Goal: Use online tool/utility: Utilize a website feature to perform a specific function

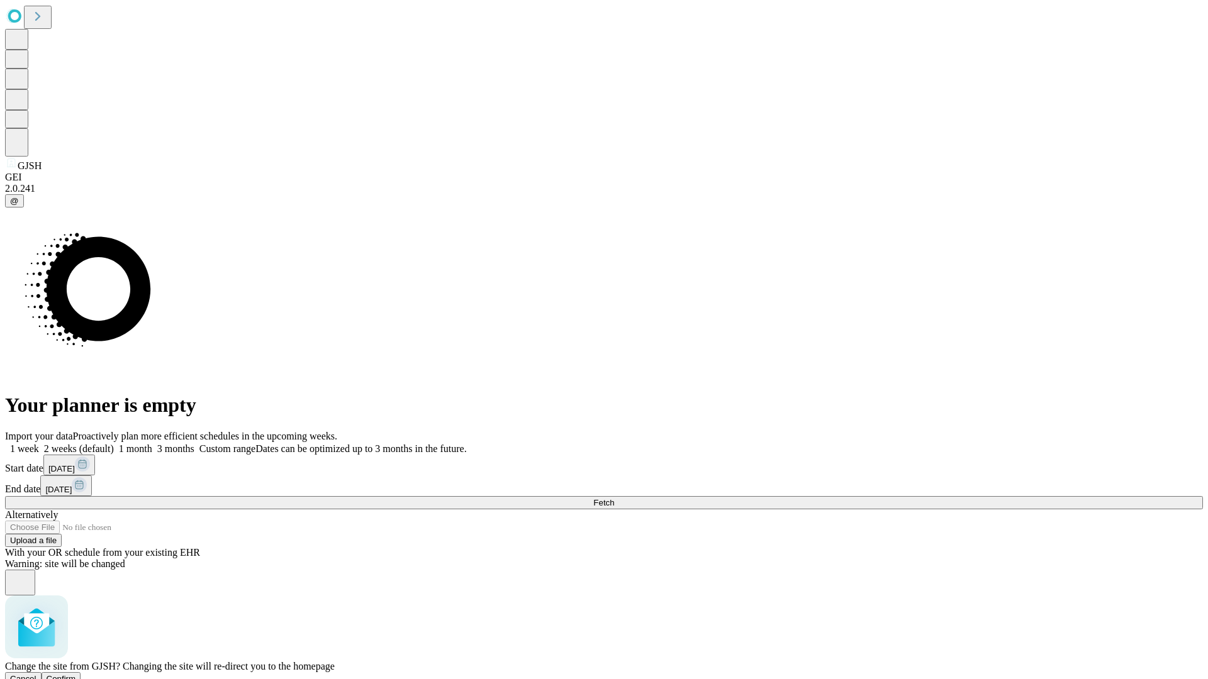
click at [76, 674] on span "Confirm" at bounding box center [62, 678] width 30 height 9
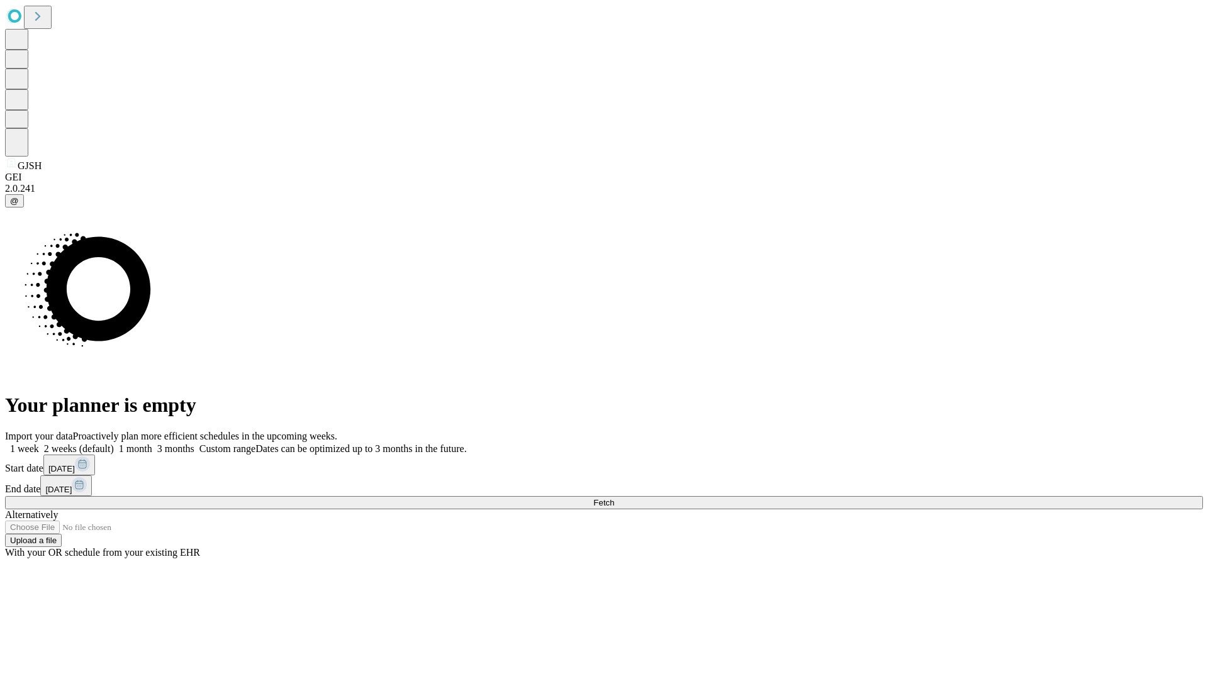
click at [114, 444] on label "2 weeks (default)" at bounding box center [76, 449] width 75 height 11
click at [614, 498] on span "Fetch" at bounding box center [603, 502] width 21 height 9
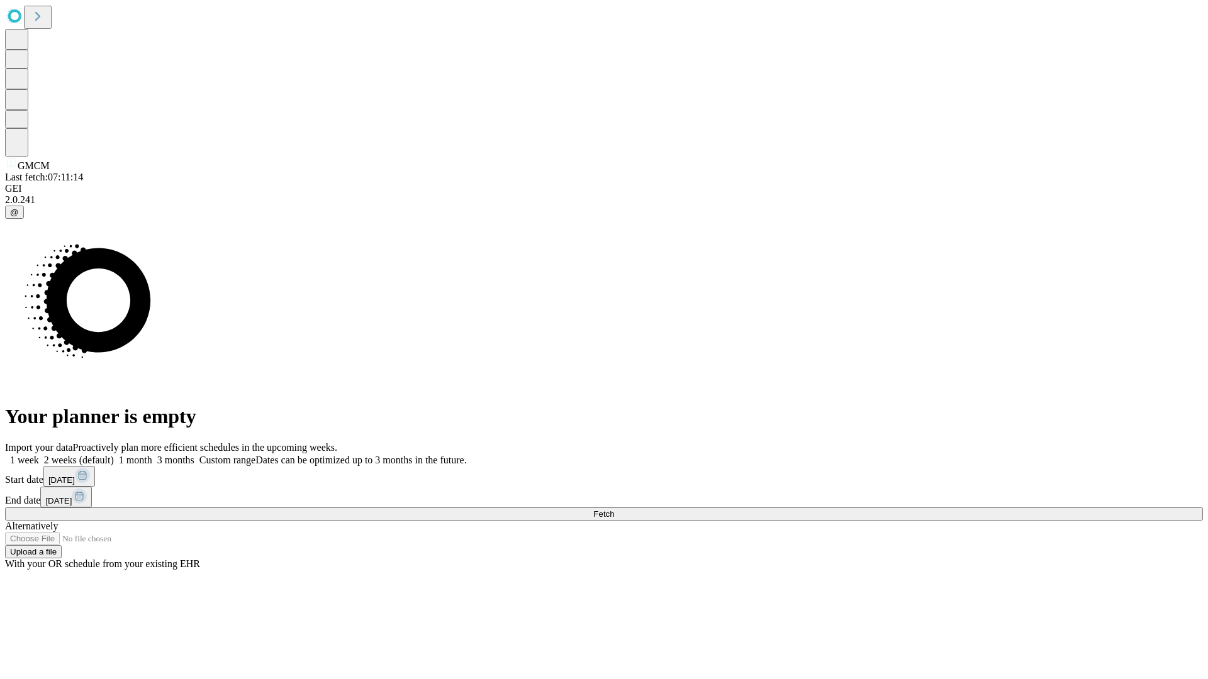
click at [114, 455] on label "2 weeks (default)" at bounding box center [76, 460] width 75 height 11
click at [614, 510] on span "Fetch" at bounding box center [603, 514] width 21 height 9
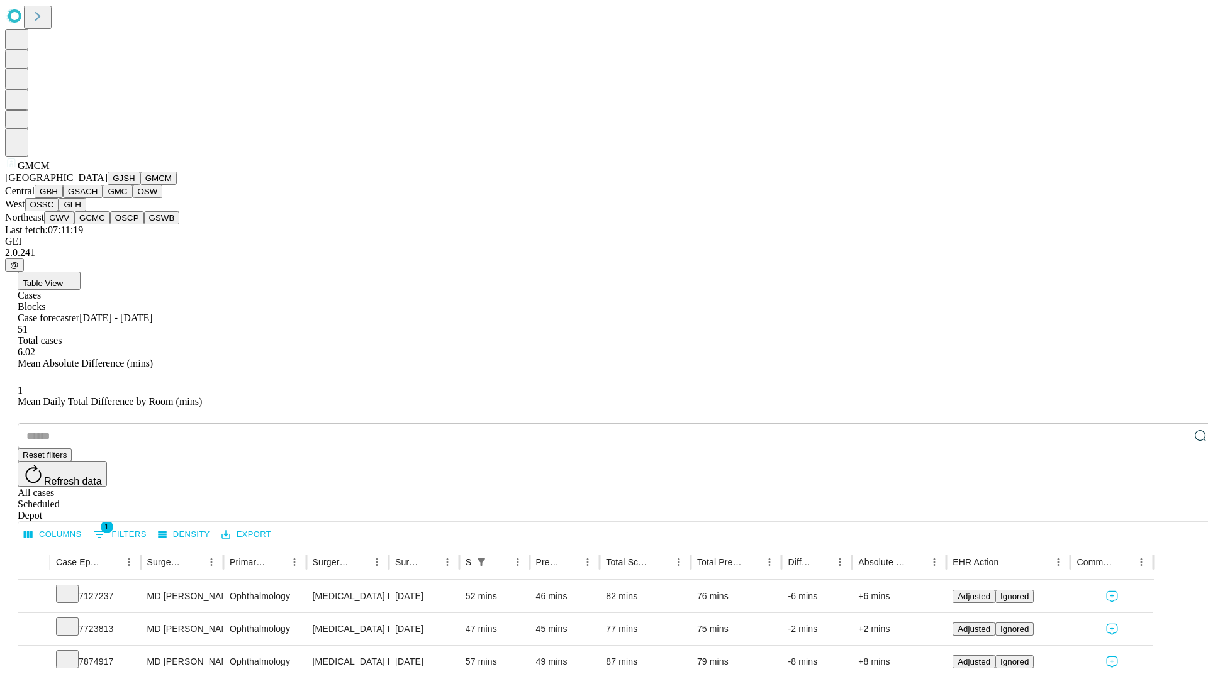
click at [63, 198] on button "GBH" at bounding box center [49, 191] width 28 height 13
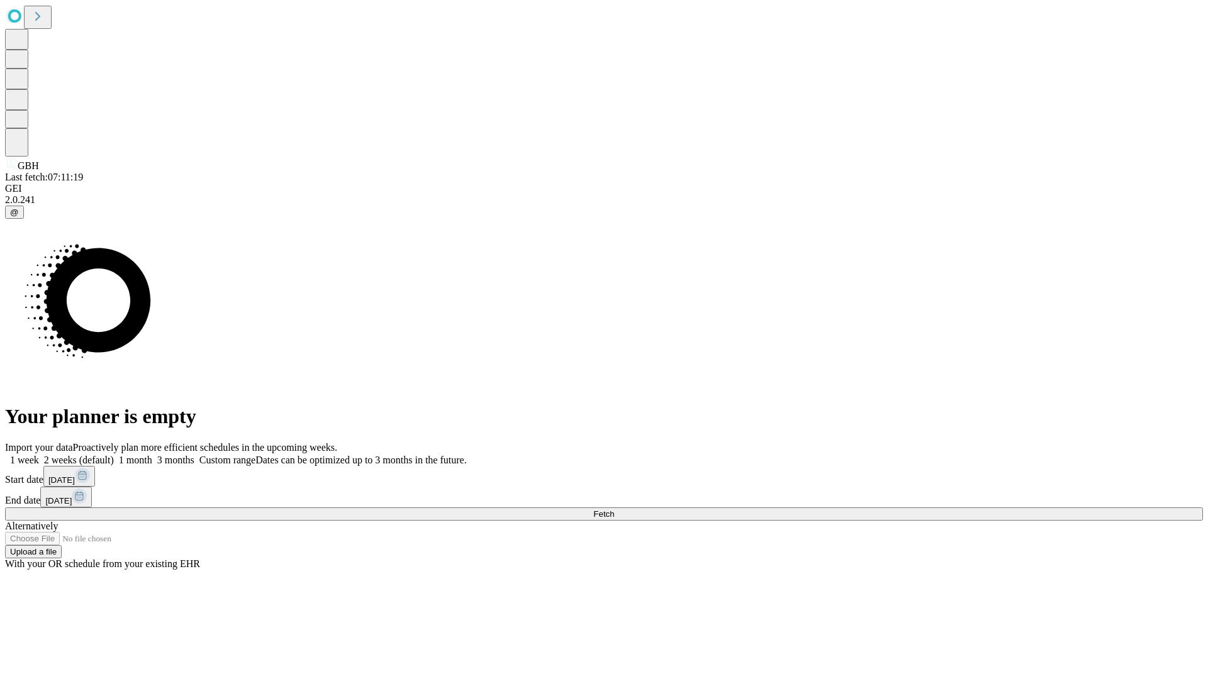
click at [114, 455] on label "2 weeks (default)" at bounding box center [76, 460] width 75 height 11
click at [614, 510] on span "Fetch" at bounding box center [603, 514] width 21 height 9
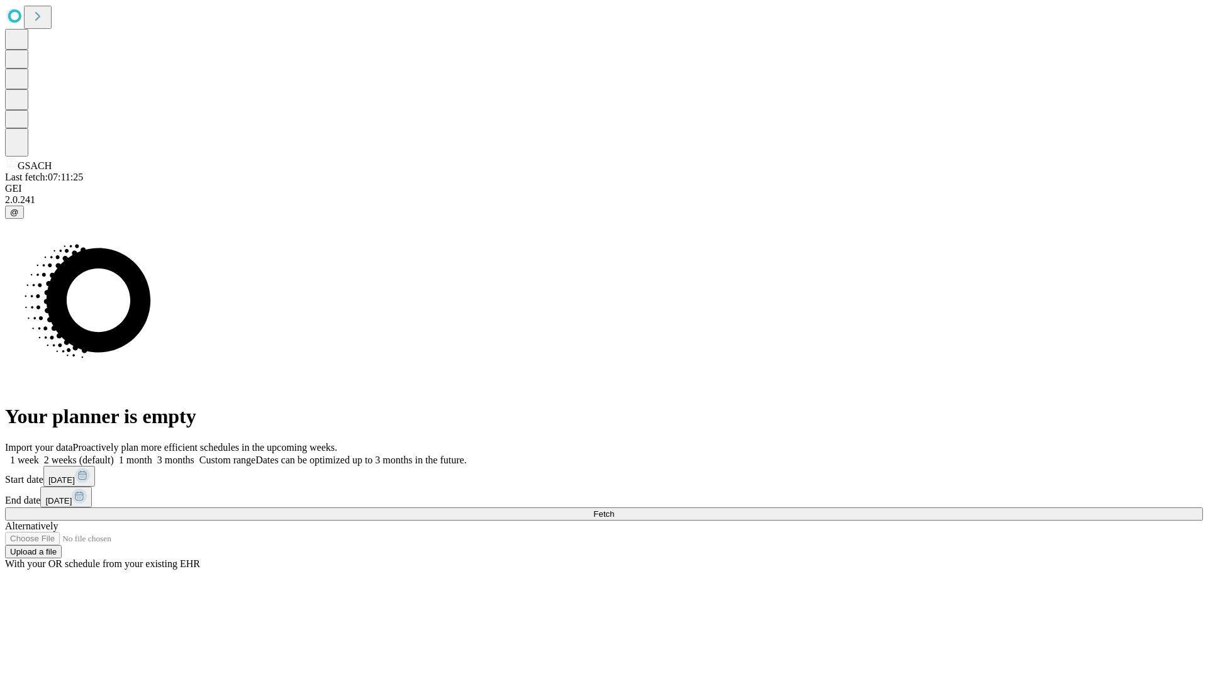
click at [114, 455] on label "2 weeks (default)" at bounding box center [76, 460] width 75 height 11
click at [614, 510] on span "Fetch" at bounding box center [603, 514] width 21 height 9
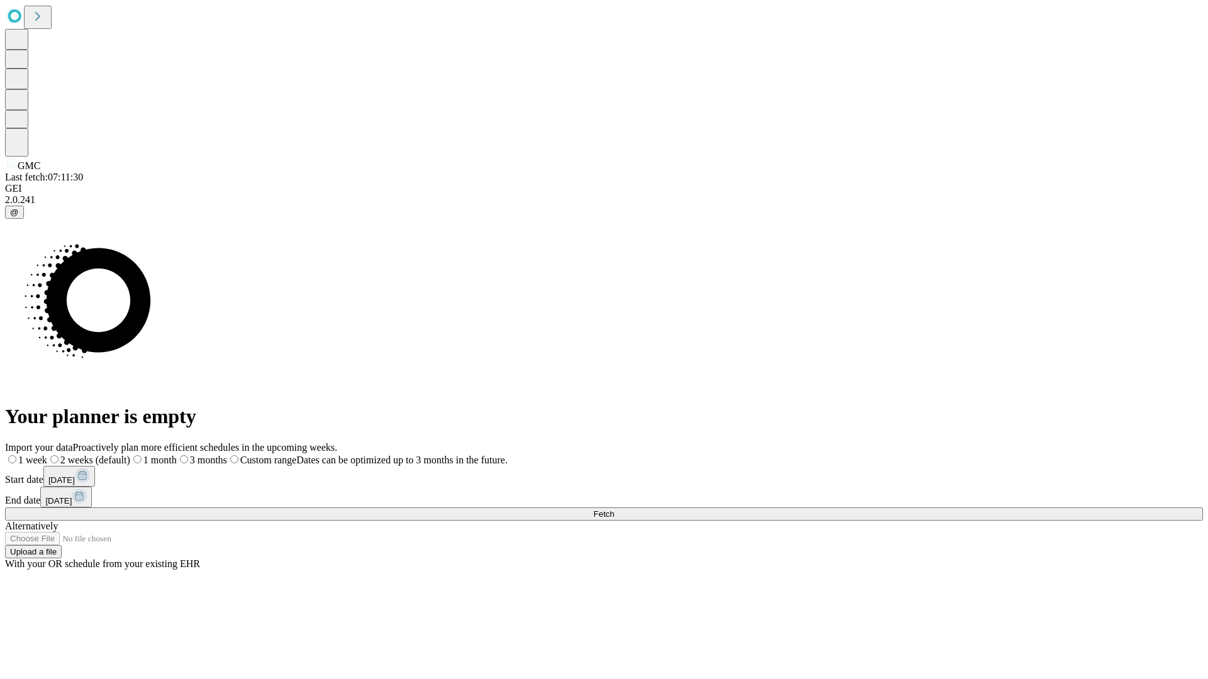
click at [130, 455] on label "2 weeks (default)" at bounding box center [88, 460] width 83 height 11
click at [614, 510] on span "Fetch" at bounding box center [603, 514] width 21 height 9
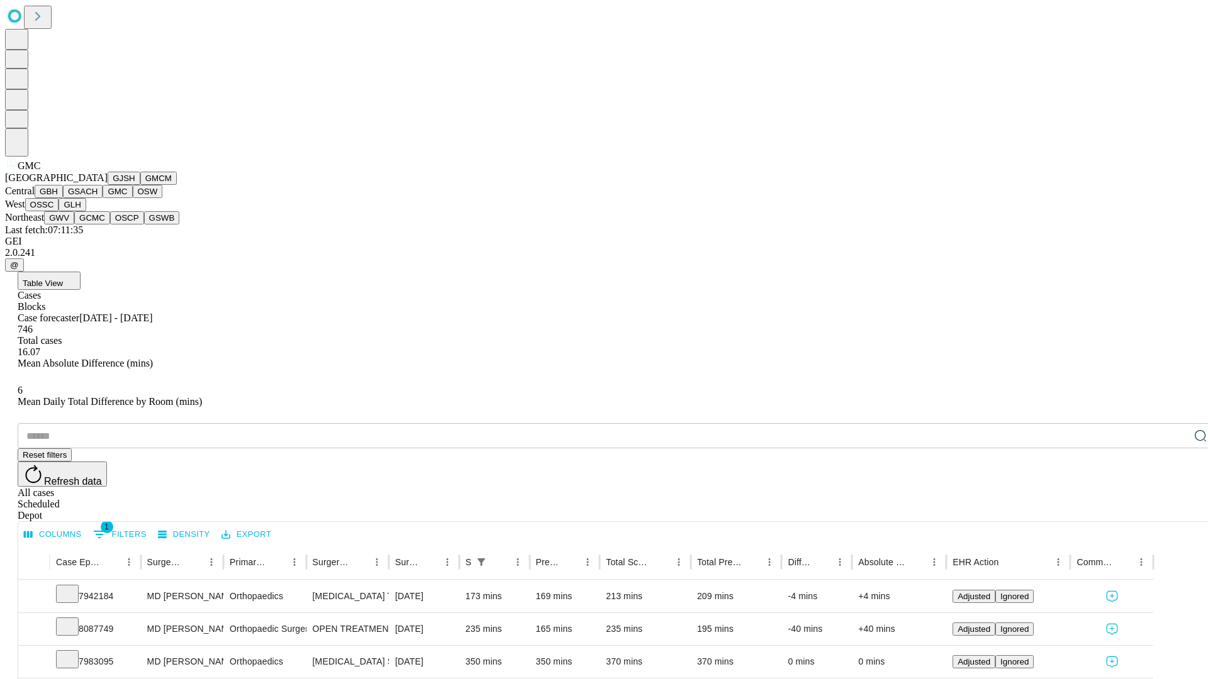
click at [133, 198] on button "OSW" at bounding box center [148, 191] width 30 height 13
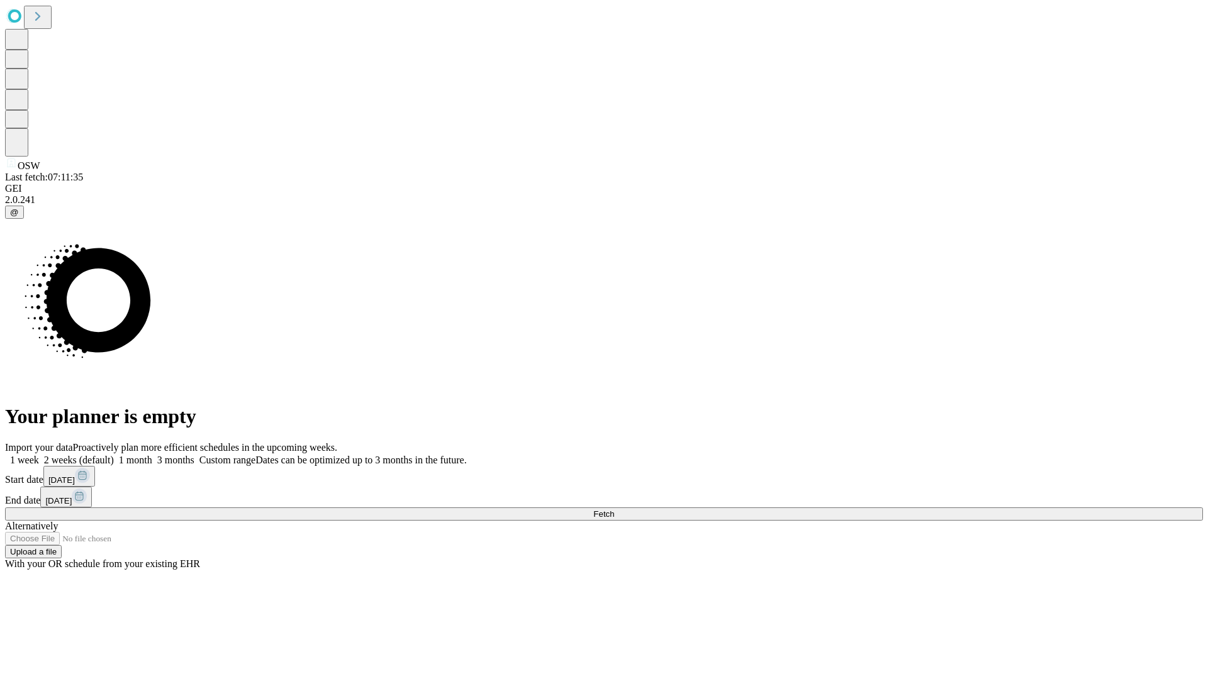
click at [114, 455] on label "2 weeks (default)" at bounding box center [76, 460] width 75 height 11
click at [614, 510] on span "Fetch" at bounding box center [603, 514] width 21 height 9
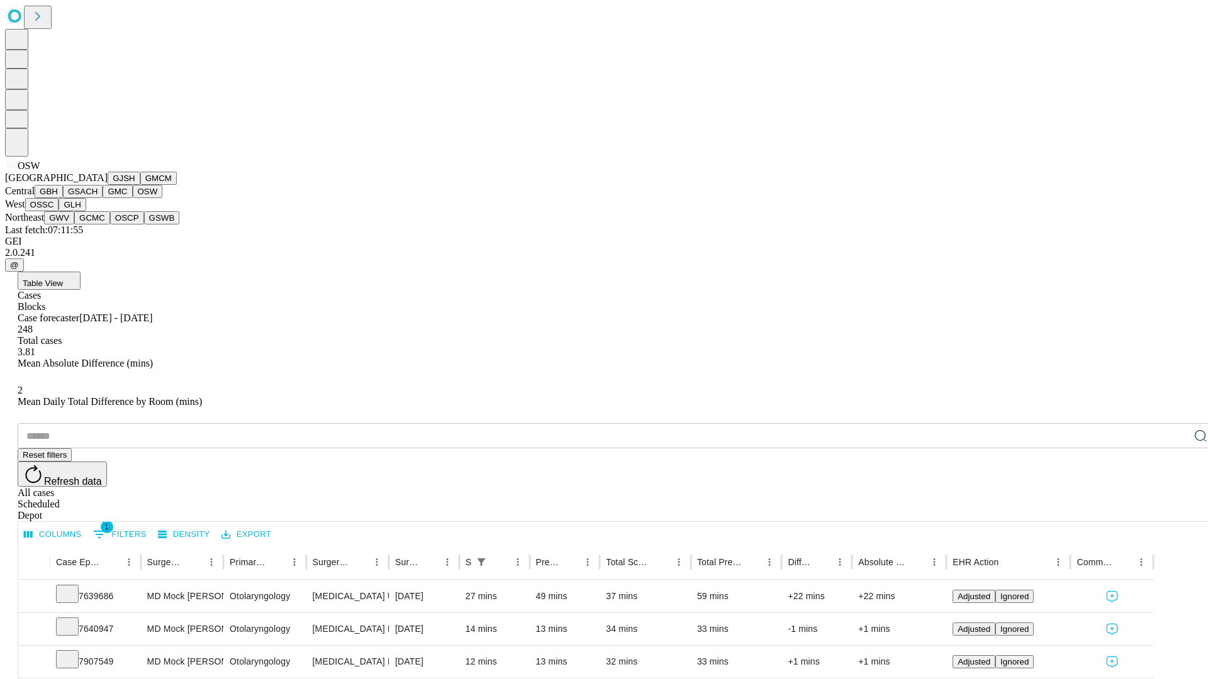
click at [59, 211] on button "OSSC" at bounding box center [42, 204] width 34 height 13
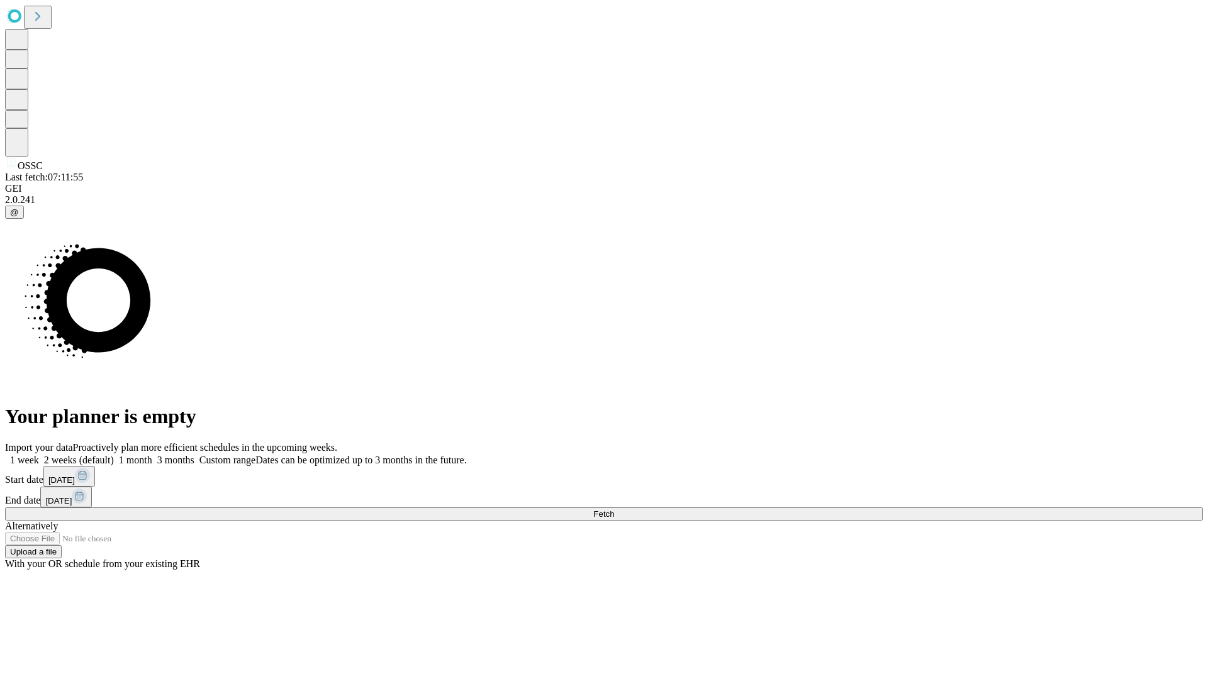
click at [114, 455] on label "2 weeks (default)" at bounding box center [76, 460] width 75 height 11
click at [614, 510] on span "Fetch" at bounding box center [603, 514] width 21 height 9
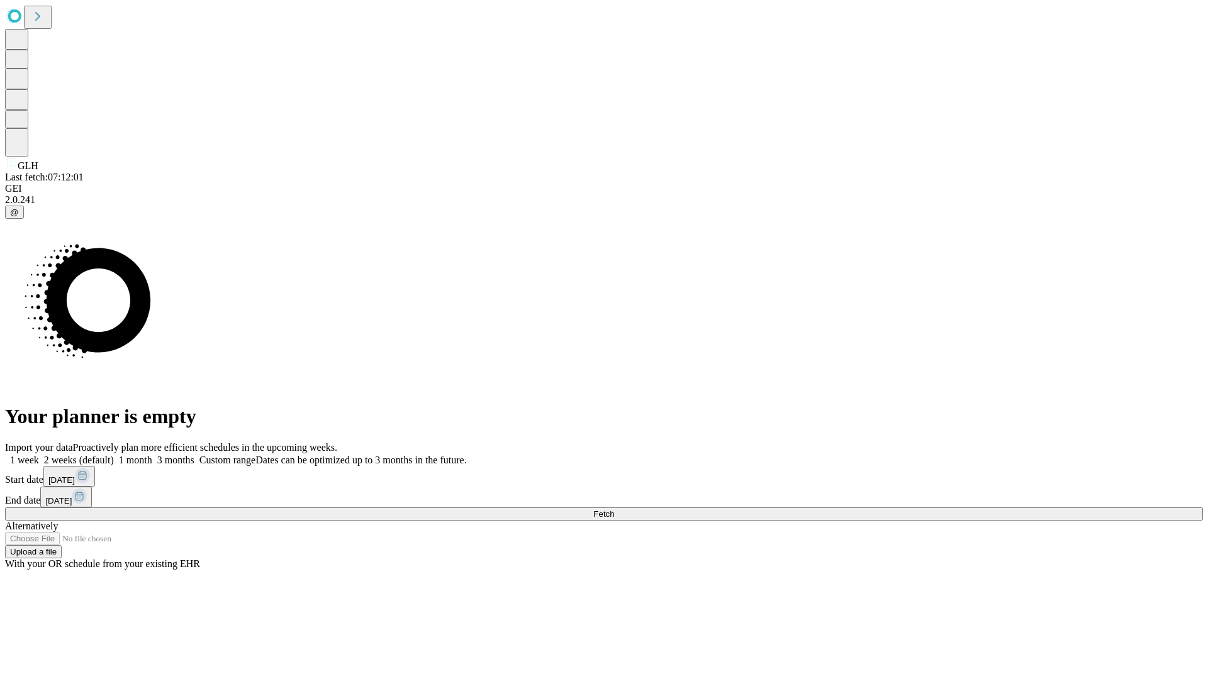
click at [114, 455] on label "2 weeks (default)" at bounding box center [76, 460] width 75 height 11
click at [614, 510] on span "Fetch" at bounding box center [603, 514] width 21 height 9
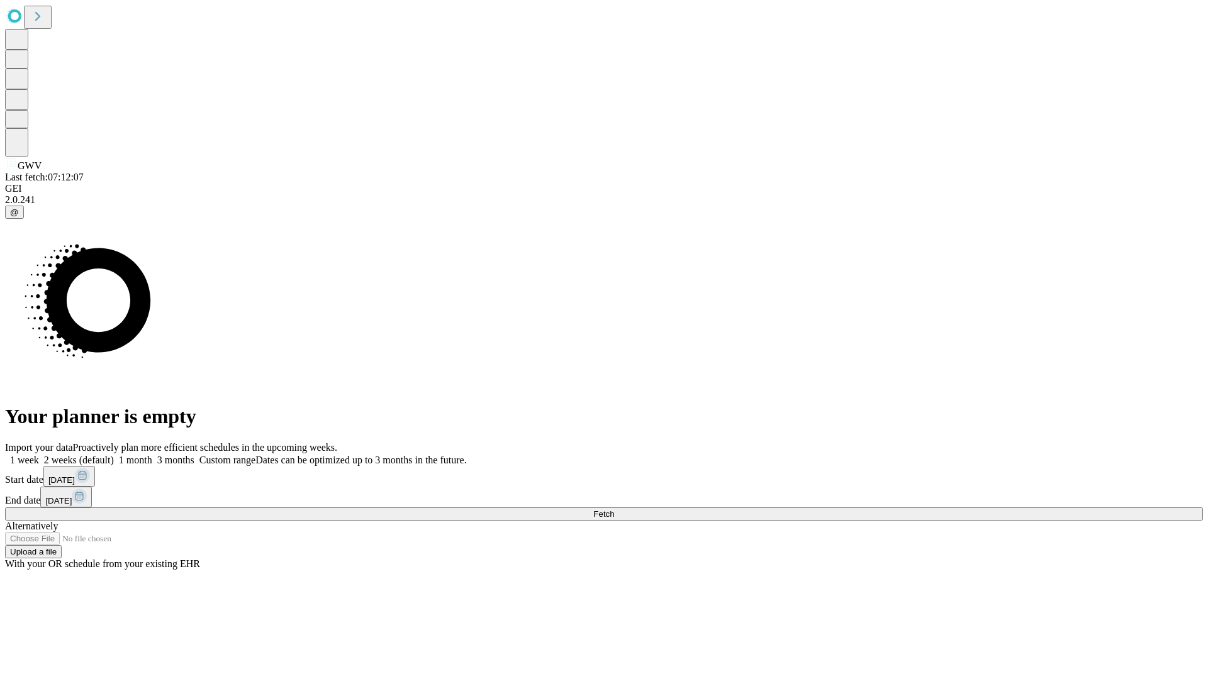
click at [114, 455] on label "2 weeks (default)" at bounding box center [76, 460] width 75 height 11
click at [614, 510] on span "Fetch" at bounding box center [603, 514] width 21 height 9
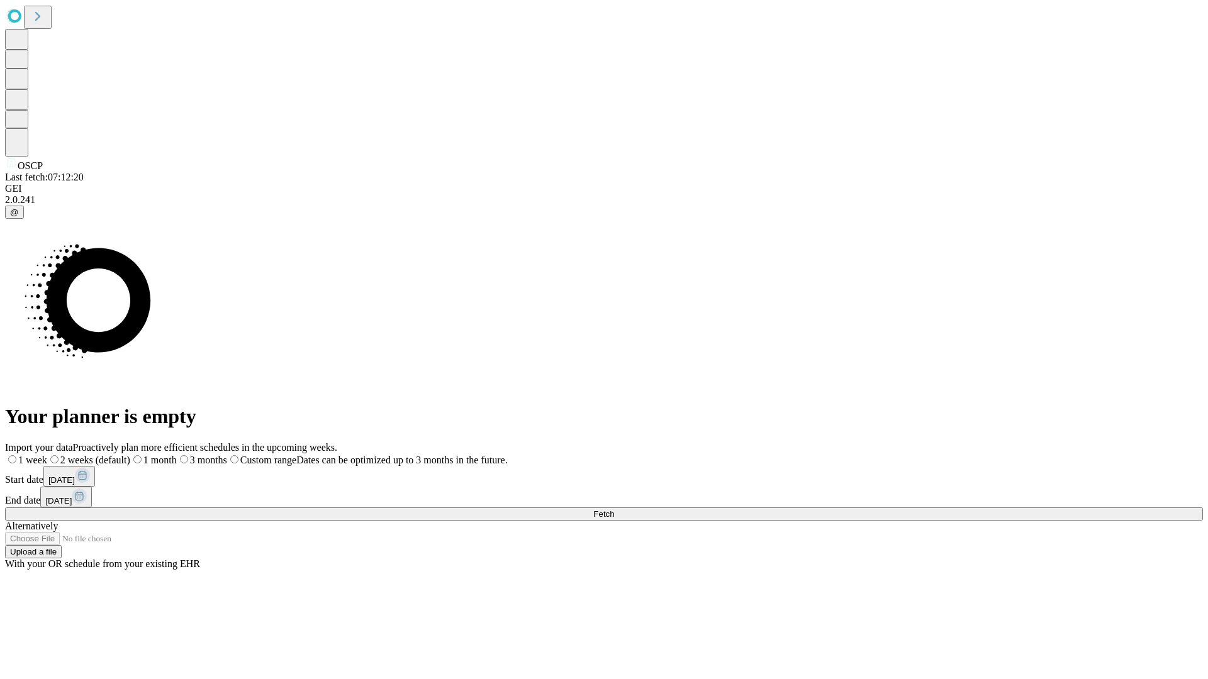
click at [614, 510] on span "Fetch" at bounding box center [603, 514] width 21 height 9
